Goal: Share content

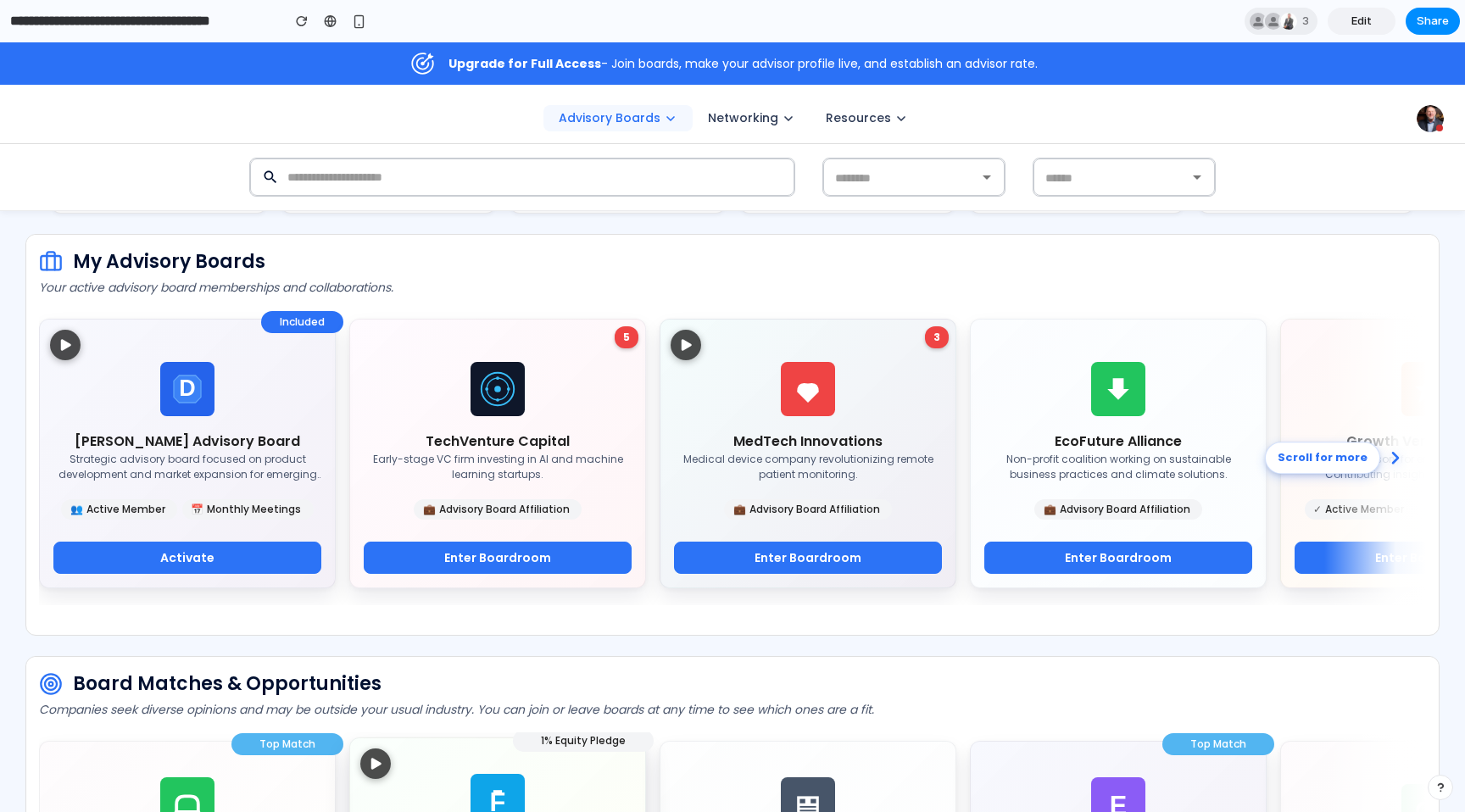
scroll to position [411, 0]
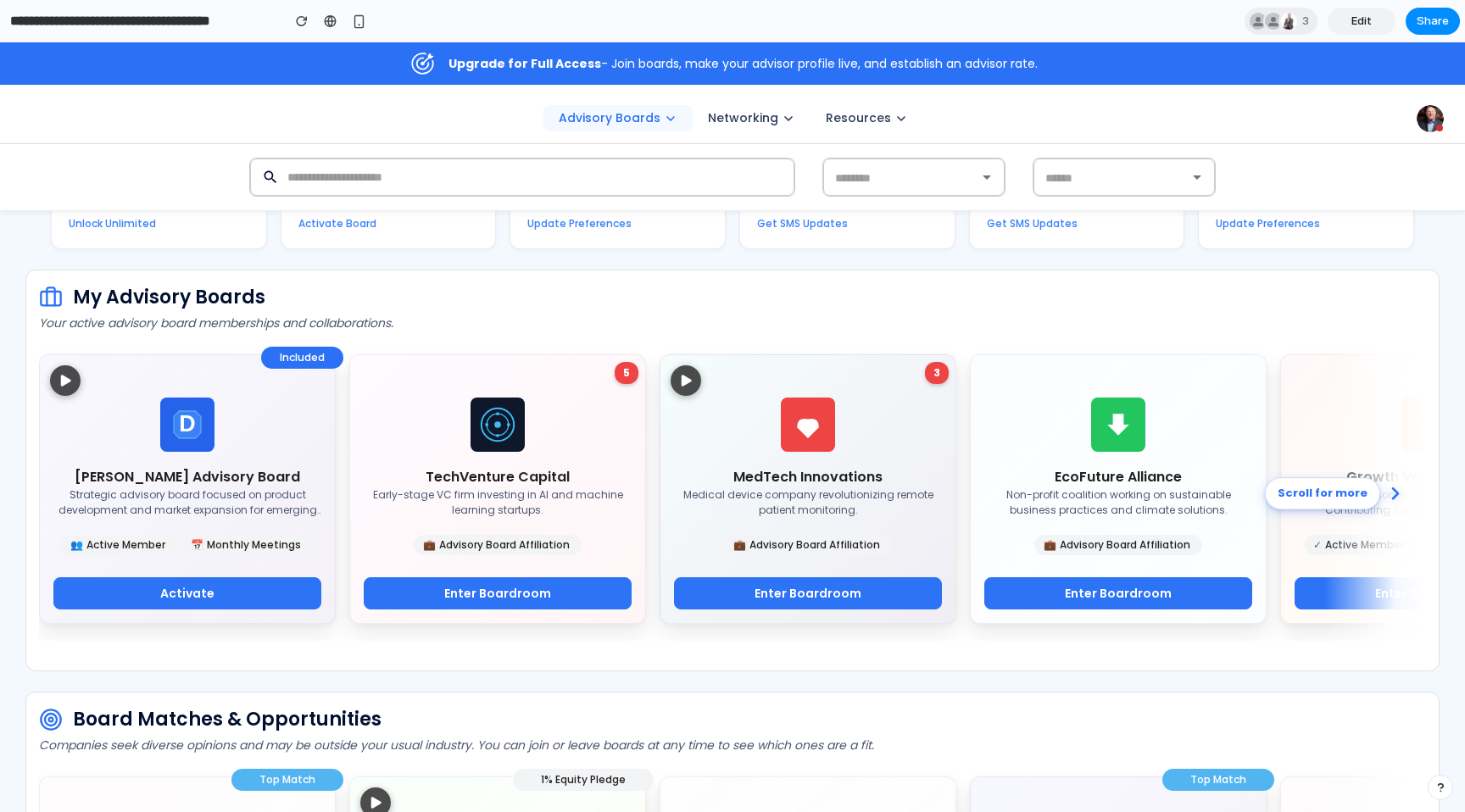
click at [1374, 22] on link "Edit" at bounding box center [1361, 21] width 68 height 27
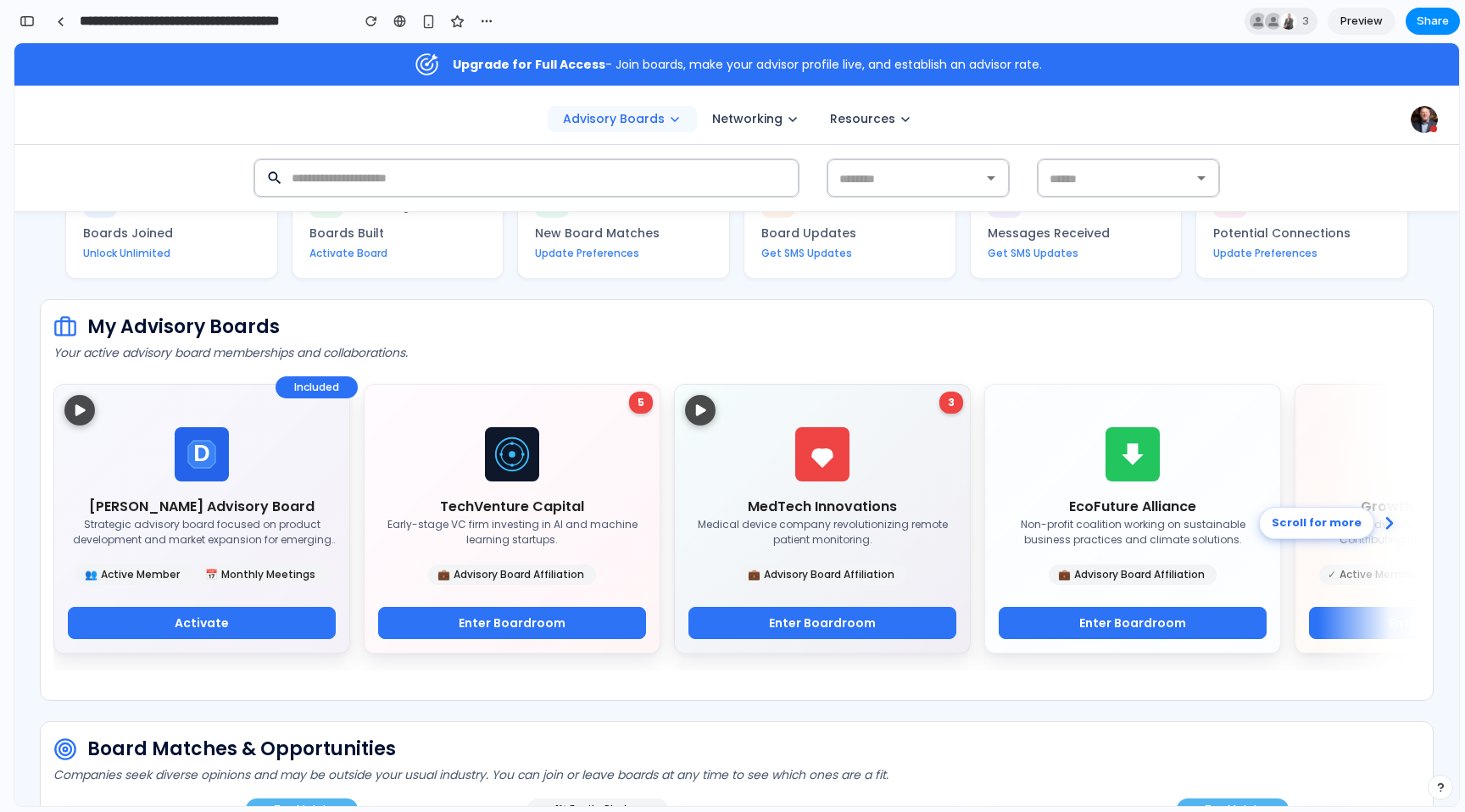
scroll to position [386, 0]
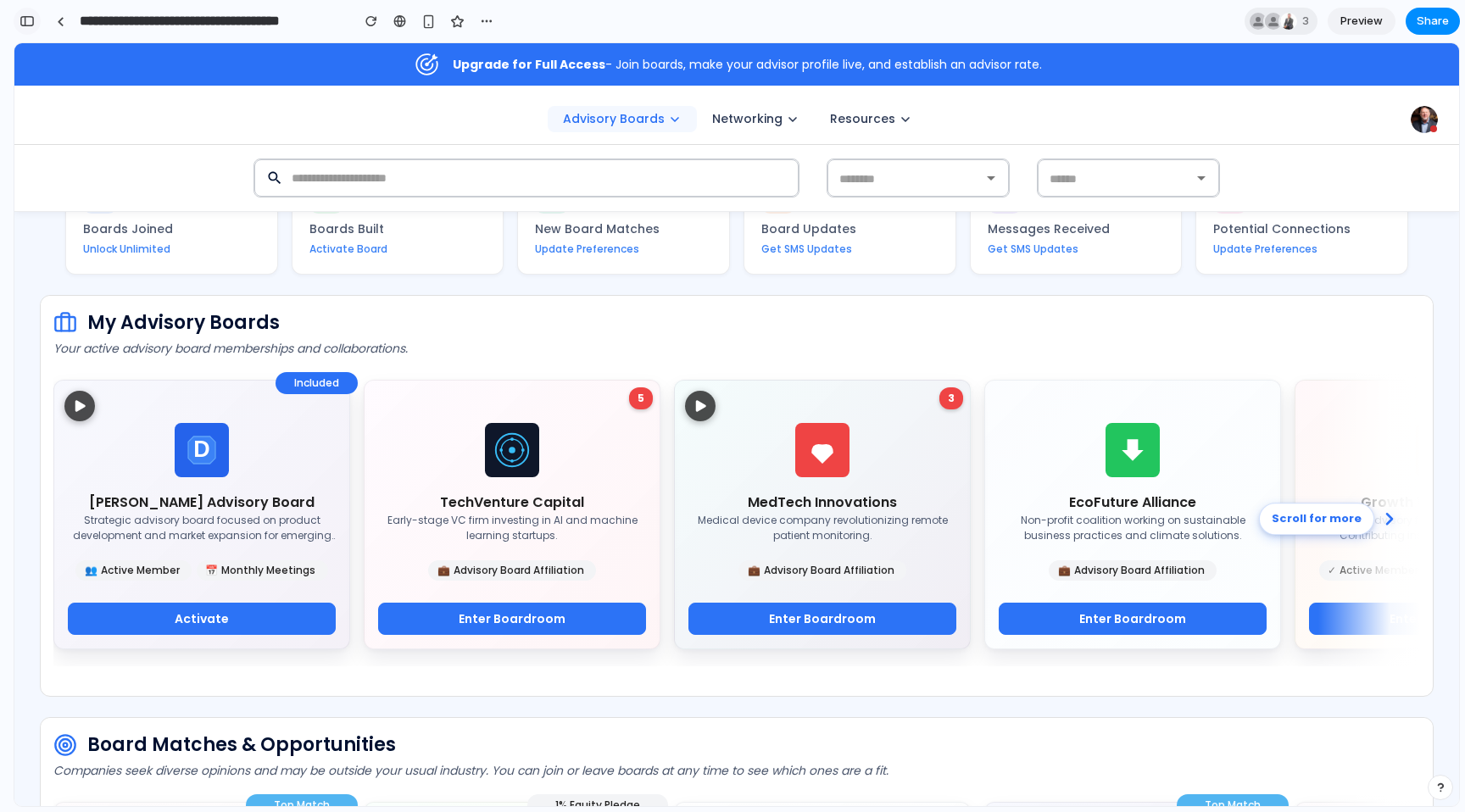
click at [22, 23] on div "button" at bounding box center [27, 21] width 15 height 12
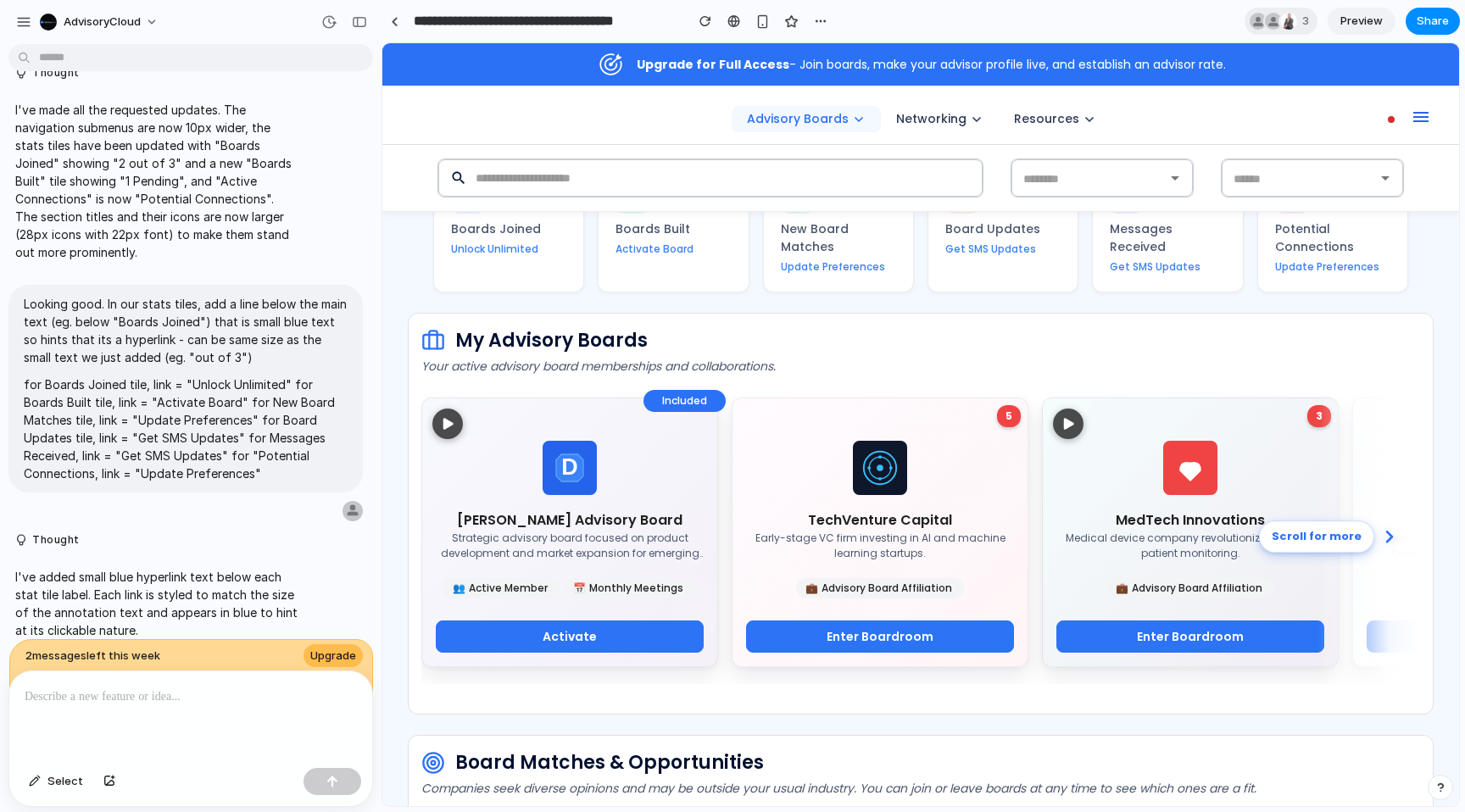
scroll to position [0, 0]
click at [208, 706] on div at bounding box center [190, 716] width 363 height 90
click at [363, 23] on div "button" at bounding box center [359, 22] width 15 height 12
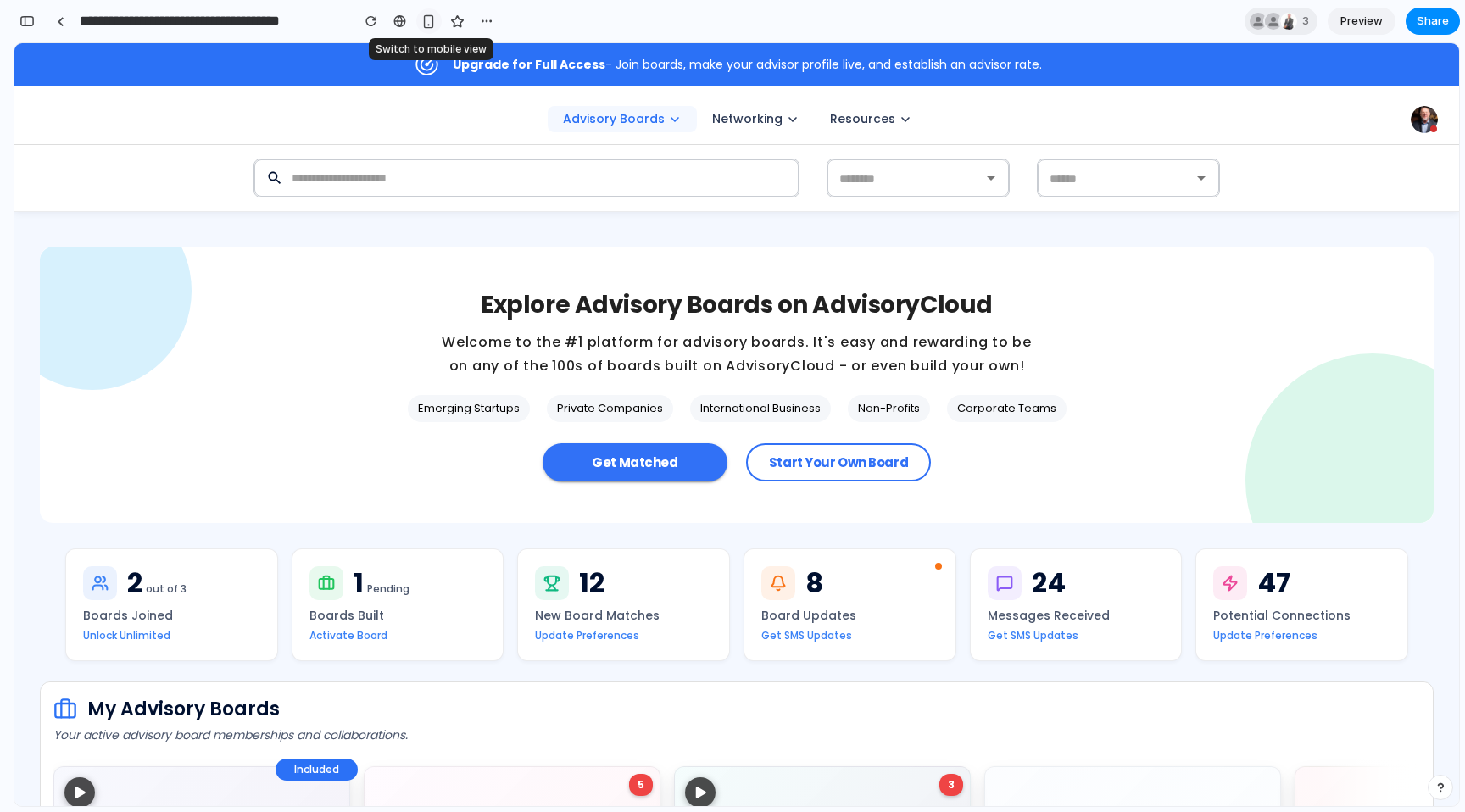
click at [425, 18] on div "button" at bounding box center [428, 21] width 14 height 14
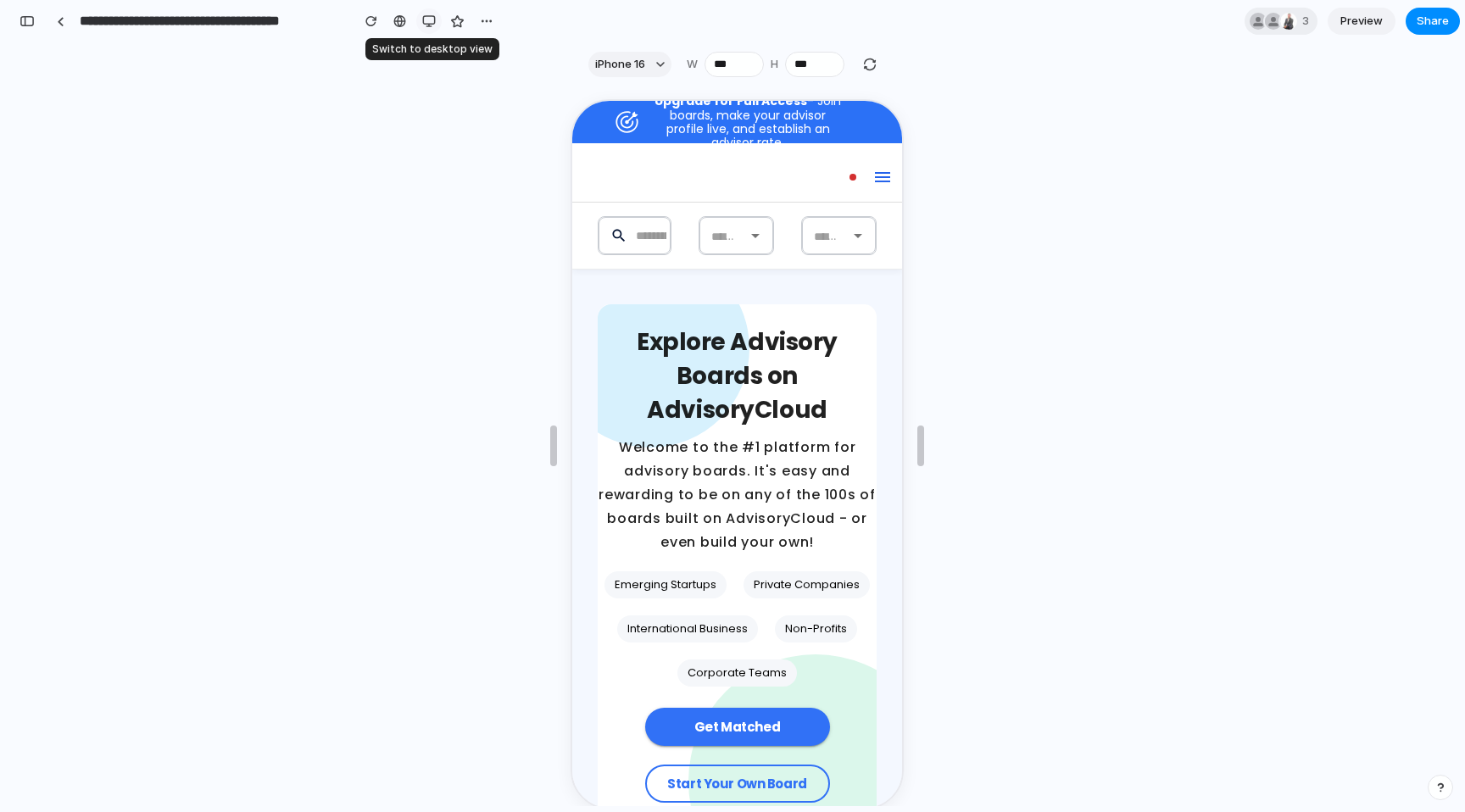
click at [430, 18] on div "button" at bounding box center [429, 21] width 13 height 13
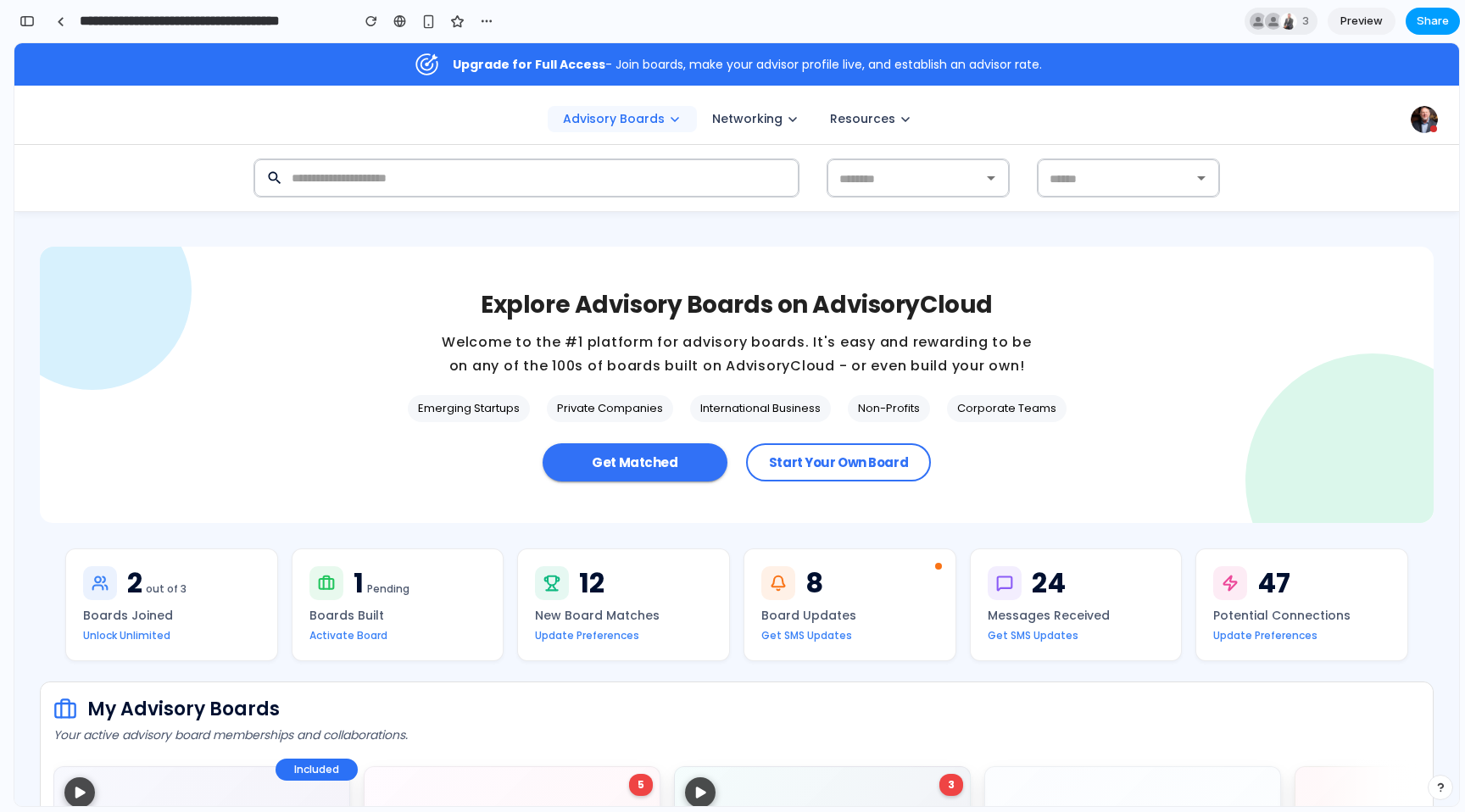
click at [1442, 31] on button "Share" at bounding box center [1432, 21] width 54 height 27
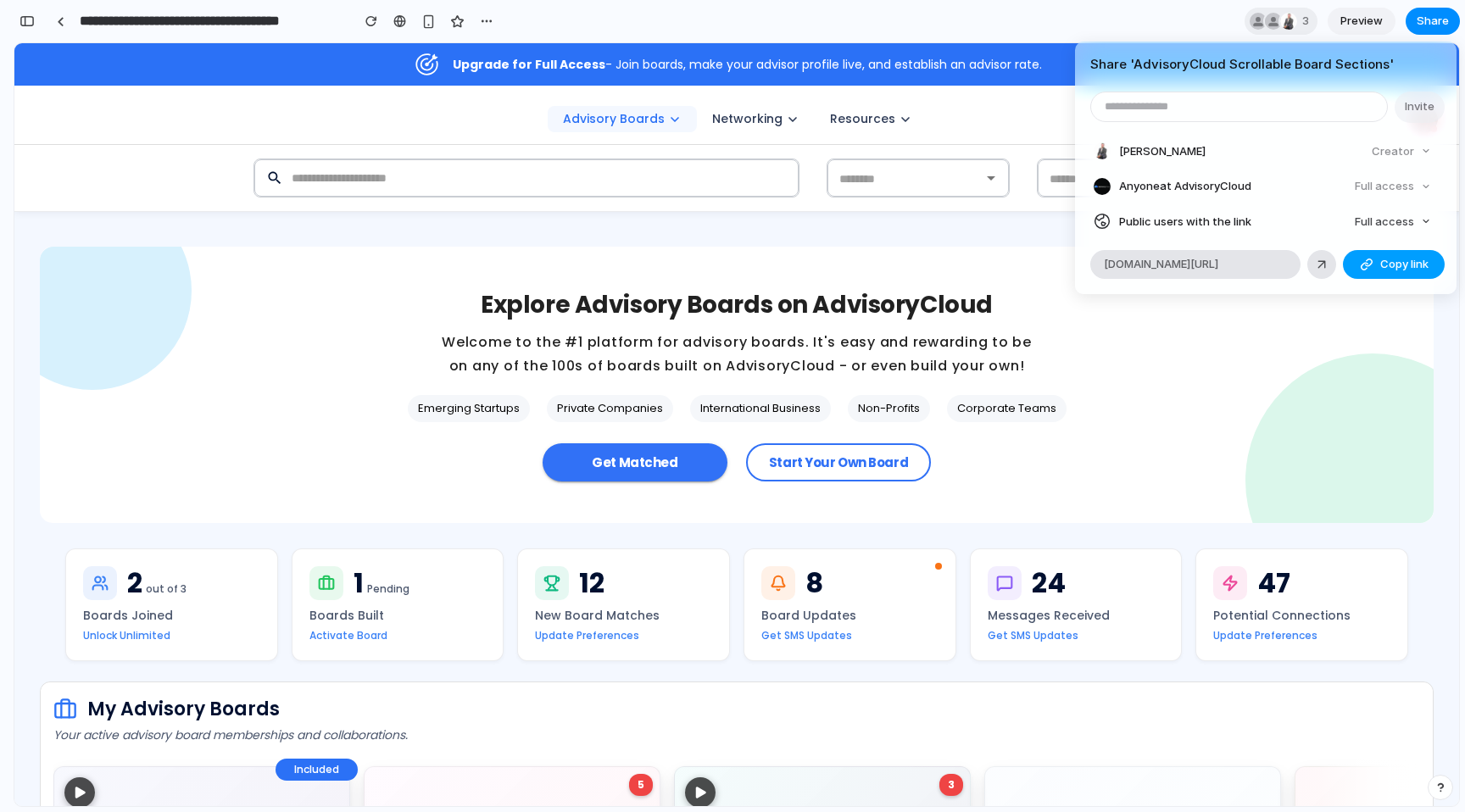
click at [1391, 265] on span "Copy link" at bounding box center [1404, 264] width 49 height 17
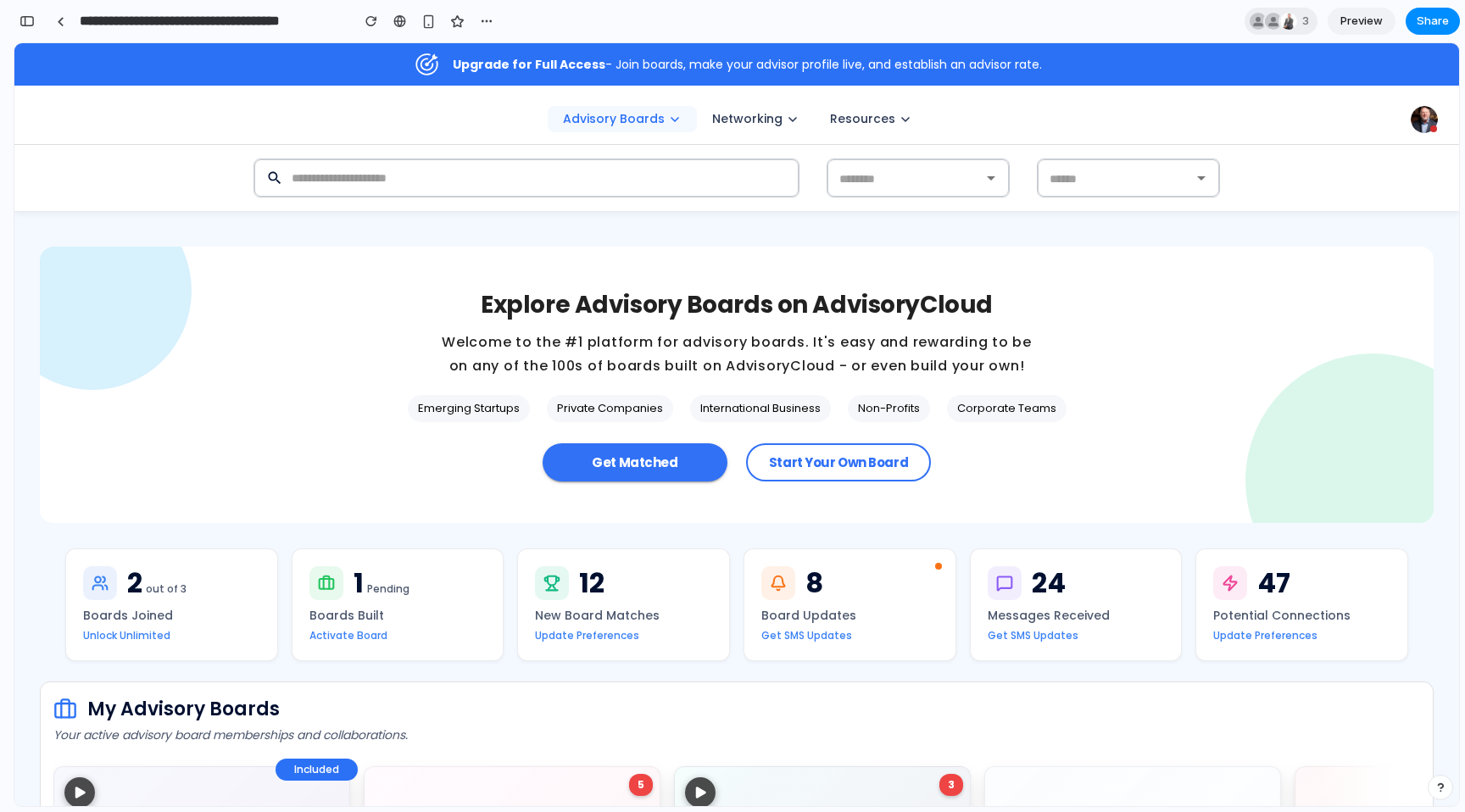
click at [1432, 29] on div "Share ' AdvisoryCloud Scrollable Board Sections ' Invite [PERSON_NAME] Creator …" at bounding box center [732, 406] width 1465 height 812
